Goal: Task Accomplishment & Management: Manage account settings

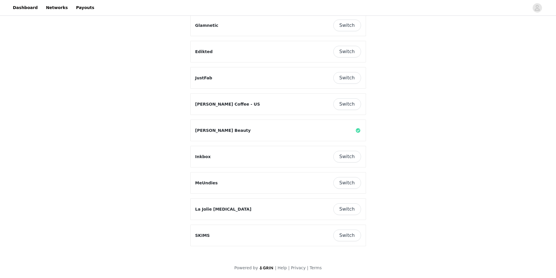
click at [348, 208] on button "Switch" at bounding box center [347, 210] width 28 height 12
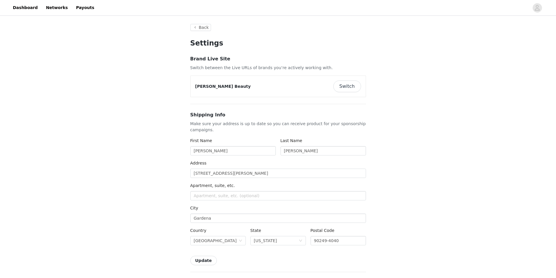
click at [350, 87] on button "Switch" at bounding box center [347, 87] width 28 height 12
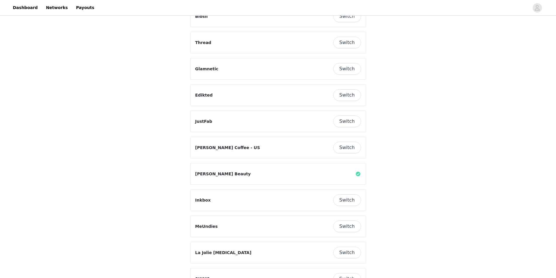
scroll to position [146, 0]
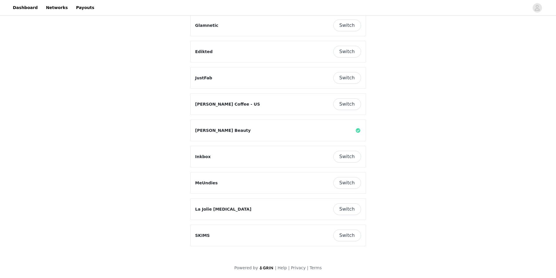
click at [348, 234] on button "Switch" at bounding box center [347, 236] width 28 height 12
